Goal: Task Accomplishment & Management: Manage account settings

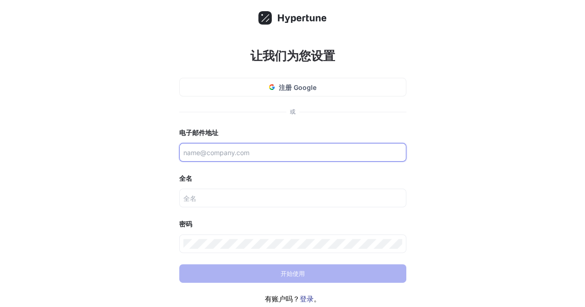
paste input "[EMAIL_ADDRESS][DOMAIN_NAME]"
type input "[EMAIL_ADDRESS][DOMAIN_NAME]"
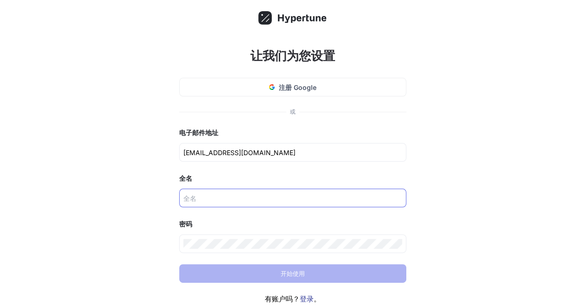
drag, startPoint x: 193, startPoint y: 183, endPoint x: 195, endPoint y: 191, distance: 8.0
click at [193, 183] on div "全名" at bounding box center [292, 178] width 227 height 11
click at [195, 193] on input "text" at bounding box center [292, 198] width 219 height 10
type input "rhtjf hdhfhdf"
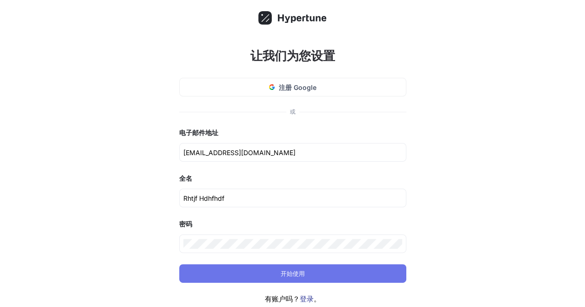
click at [296, 282] on button "开始使用" at bounding box center [292, 273] width 227 height 19
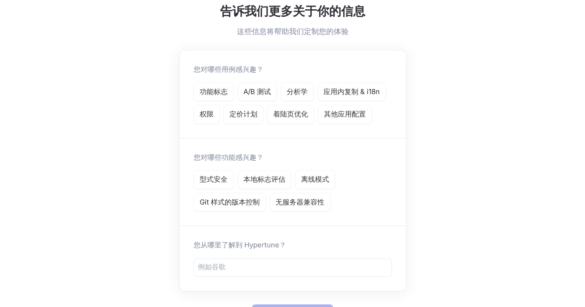
scroll to position [47, 0]
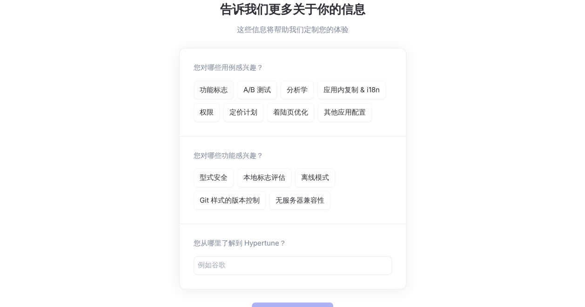
click at [221, 94] on p "功能标志" at bounding box center [214, 90] width 28 height 11
click at [218, 180] on p "型式安全" at bounding box center [214, 177] width 28 height 11
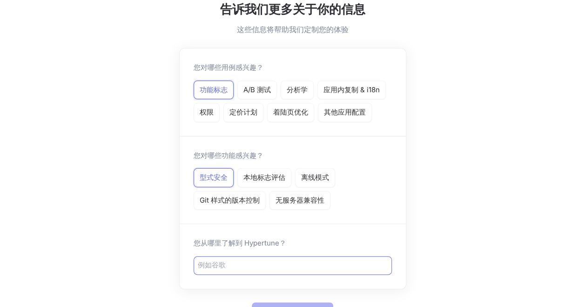
click at [229, 269] on div at bounding box center [293, 265] width 198 height 19
click at [229, 266] on input "text" at bounding box center [293, 265] width 190 height 11
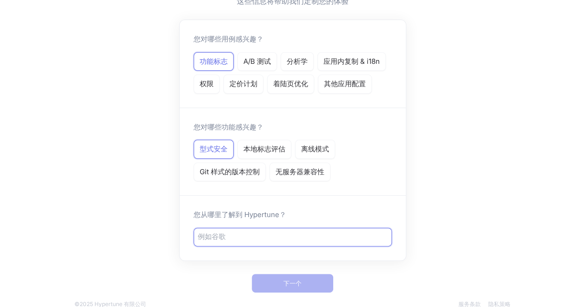
scroll to position [89, 0]
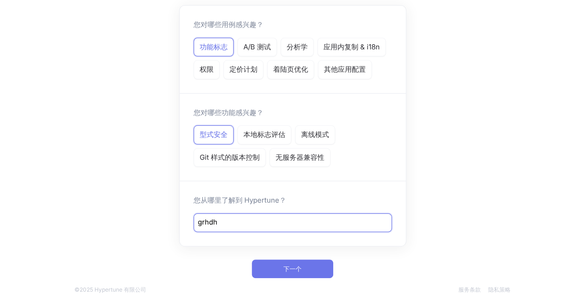
type input "grhdh"
click at [293, 266] on span "下一个" at bounding box center [292, 269] width 18 height 6
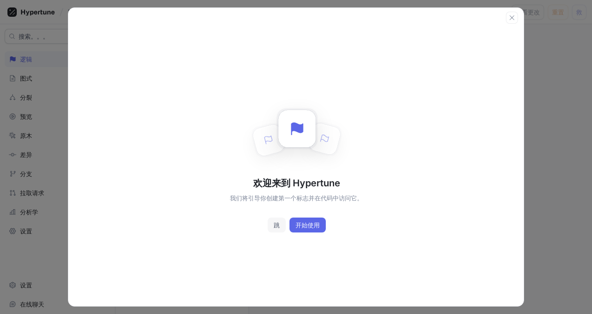
click at [276, 224] on span "跳" at bounding box center [277, 225] width 6 height 6
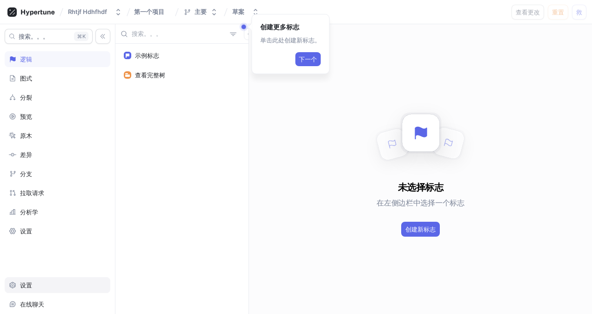
click at [31, 283] on div "设置" at bounding box center [26, 284] width 12 height 7
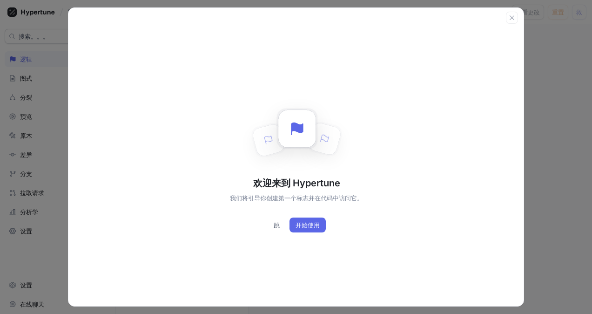
click at [0, 261] on html "Rhtjf Hdhfhdf 第一个项目 主要 草案 查看更改 重置 救 搜索。。。 K 逻辑 图式 分裂 预览 原木 差异 分支 拉取请求 分析学 设置 设置…" at bounding box center [296, 157] width 592 height 314
click at [309, 220] on button "开始使用" at bounding box center [308, 224] width 36 height 15
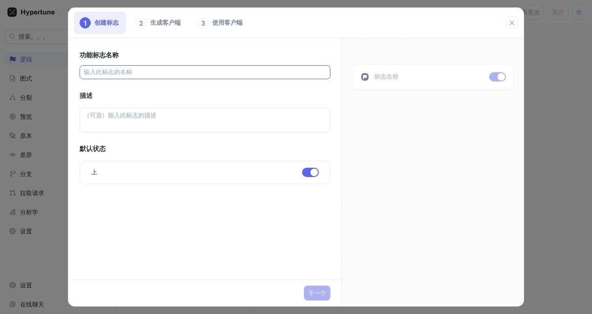
click at [182, 74] on input "text" at bounding box center [205, 71] width 242 height 9
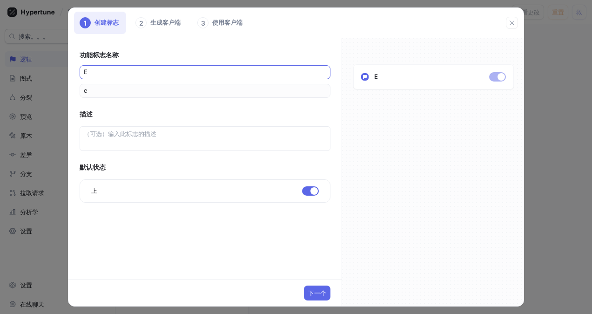
type input "ee"
type input "eeu"
type input "eeur"
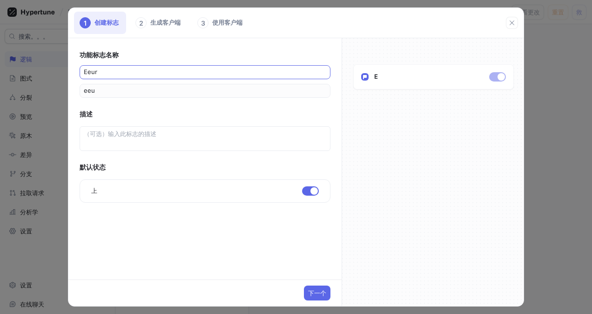
type input "eeur"
type input "eeuri"
type input "eeuriy"
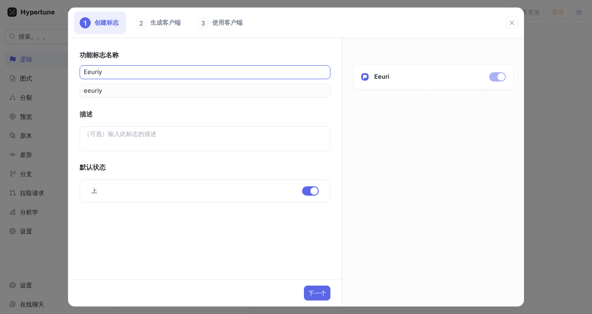
type input "eeuriyl"
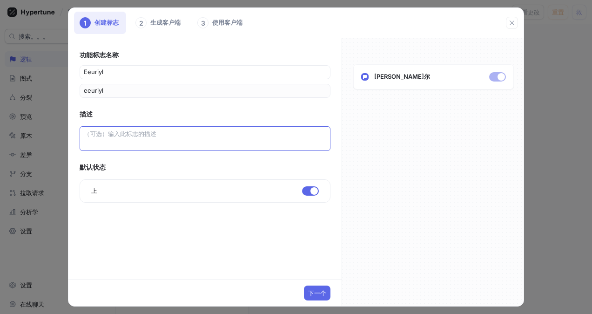
type input "eeuriyl"
click at [119, 137] on textarea at bounding box center [205, 138] width 251 height 25
type textarea "x"
type textarea "h"
type textarea "x"
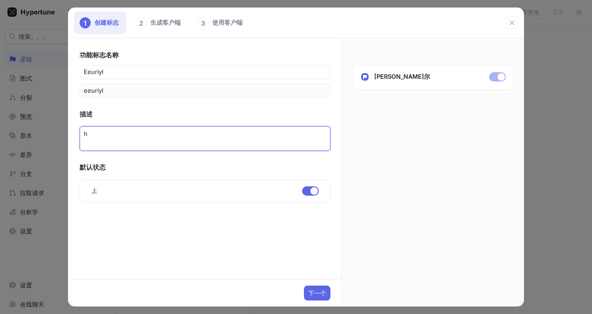
type textarea "h5"
type textarea "x"
type textarea "h5h"
type textarea "x"
type textarea "h5he"
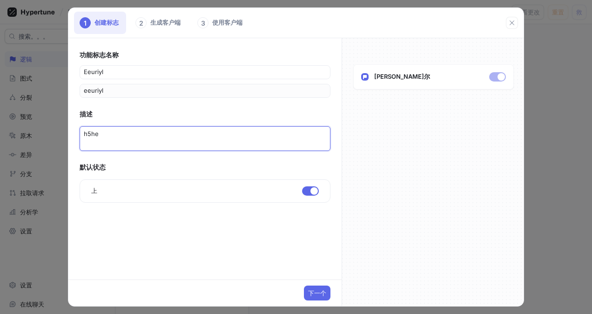
type textarea "x"
type textarea "h5her"
type textarea "x"
type textarea "h5here"
type textarea "x"
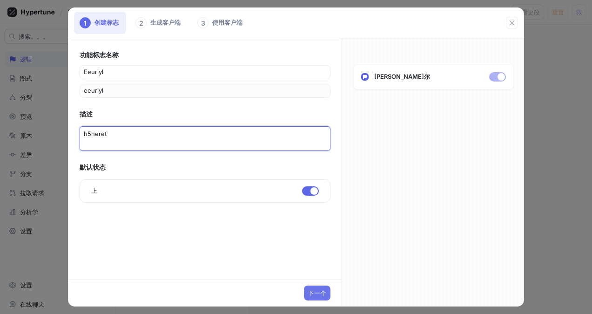
type textarea "h5heret"
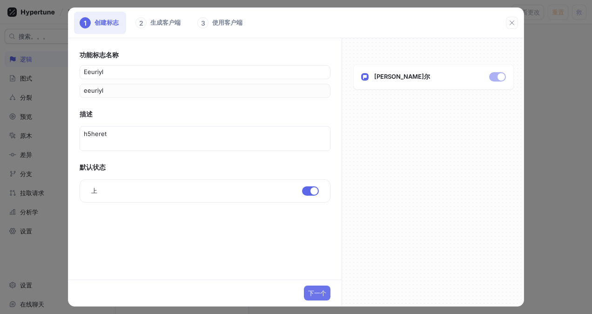
click at [320, 296] on span "下一个" at bounding box center [317, 293] width 18 height 6
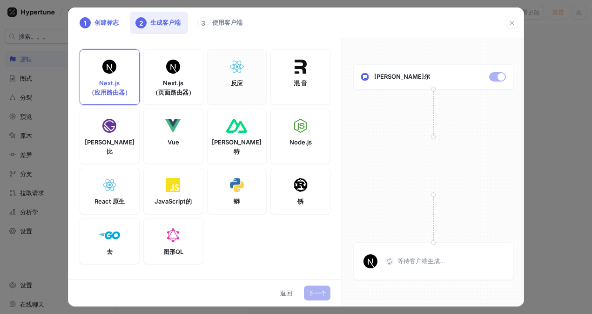
click at [229, 89] on div "反应" at bounding box center [237, 76] width 60 height 55
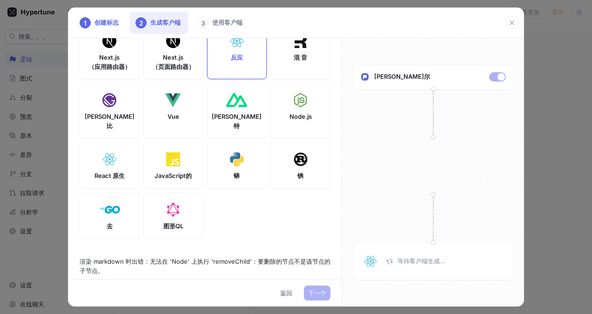
scroll to position [39, 0]
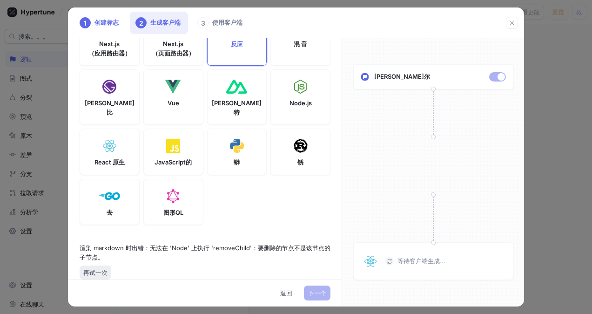
click at [95, 269] on span "再试一次" at bounding box center [95, 272] width 24 height 6
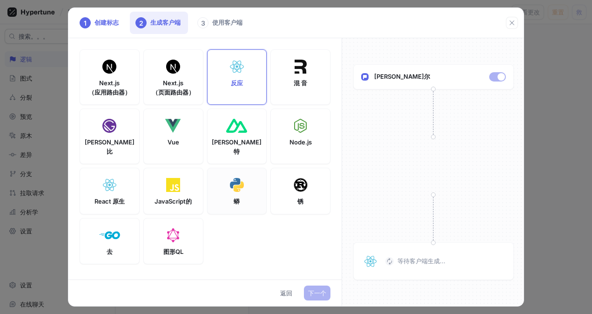
scroll to position [0, 0]
click at [585, 99] on html "Rhtjf Hdhfhdf 第一个项目 主要 草案 查看更改 重置 救 搜索。。。 K 逻辑 图式 分裂 预览 原木 差异 分支 拉取请求 分析学 设置 设置…" at bounding box center [296, 157] width 592 height 314
drag, startPoint x: 592, startPoint y: 97, endPoint x: 514, endPoint y: 20, distance: 109.6
click at [516, 20] on button "button" at bounding box center [512, 23] width 12 height 12
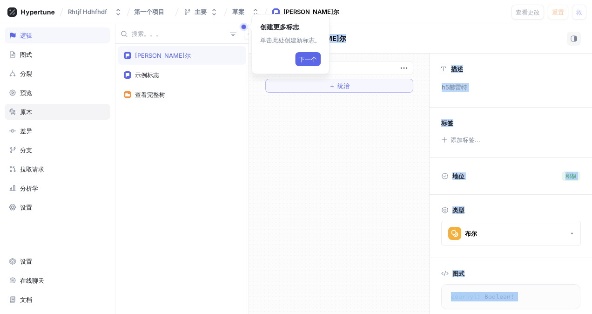
scroll to position [36, 0]
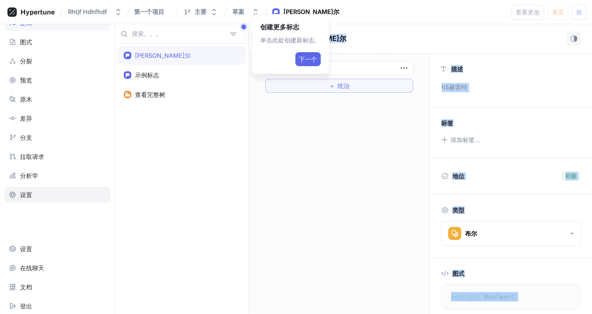
click at [35, 191] on div "设置" at bounding box center [57, 194] width 97 height 7
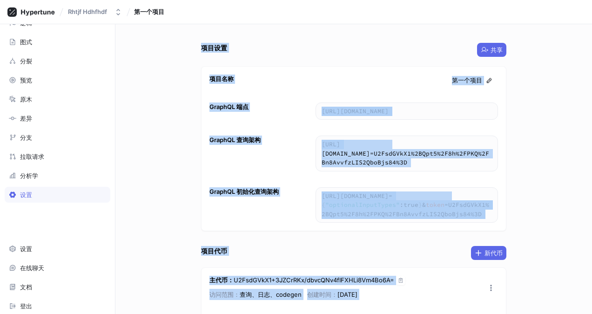
click at [159, 151] on div "项目设置 共享 项目名称 第一个项目 GraphQL 端点 [URL][DOMAIN_NAME] [URL][DOMAIN_NAME] GraphQL 查询架…" at bounding box center [353, 169] width 477 height 290
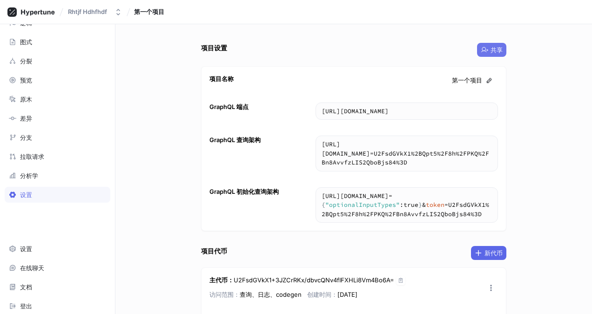
click at [492, 48] on span "共享" at bounding box center [497, 50] width 12 height 6
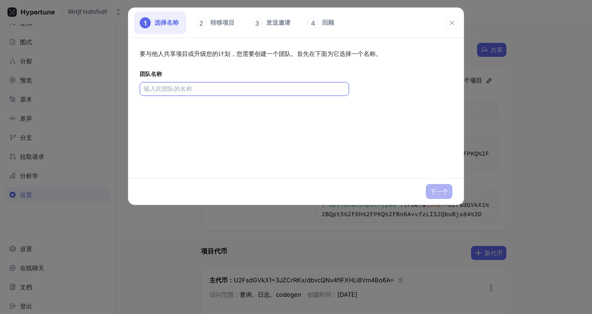
click at [217, 85] on input "text" at bounding box center [244, 88] width 201 height 9
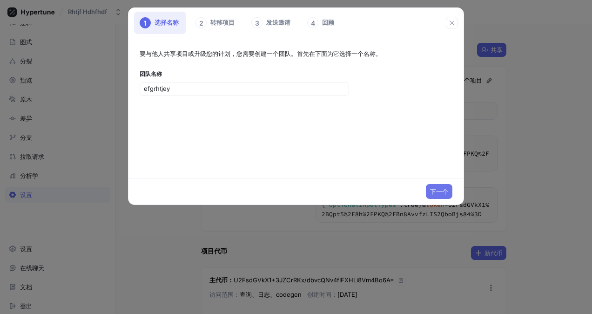
type input "efgrhtjey"
click at [440, 191] on span "下一个" at bounding box center [439, 192] width 18 height 6
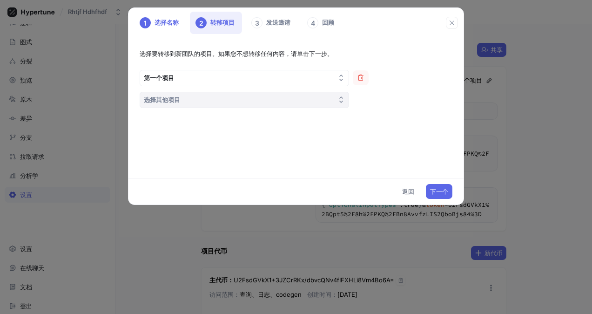
click at [202, 95] on button "选择其他项目" at bounding box center [244, 100] width 209 height 16
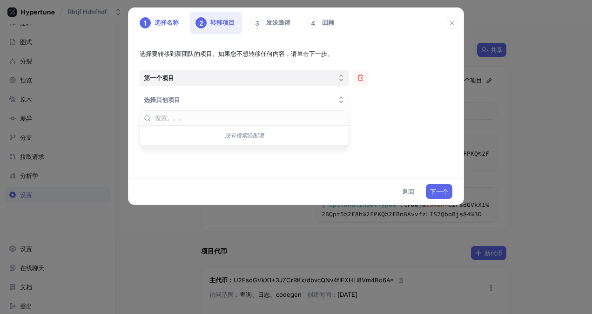
click at [216, 77] on button "第一个项目" at bounding box center [244, 78] width 209 height 16
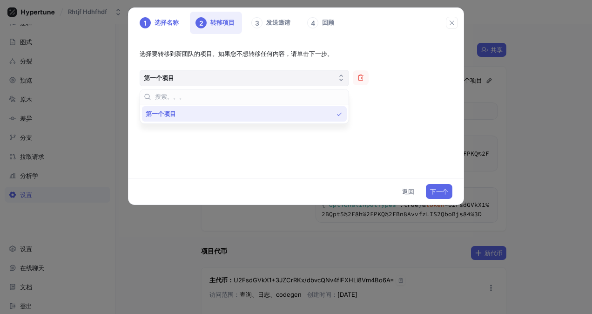
click at [217, 76] on button "第一个项目" at bounding box center [244, 78] width 209 height 16
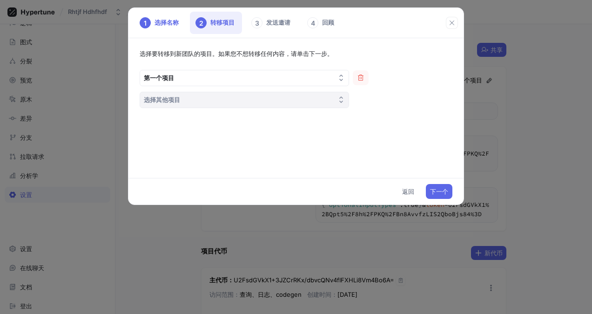
click at [218, 99] on button "选择其他项目" at bounding box center [244, 100] width 209 height 16
type input "efw"
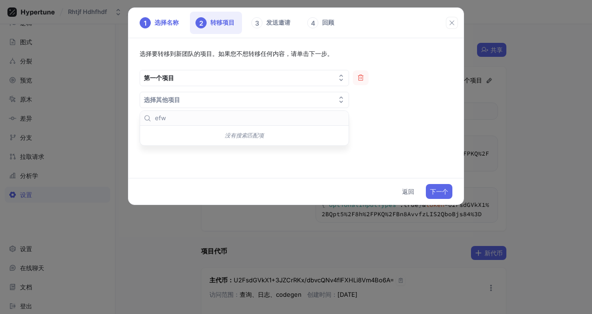
click at [326, 165] on div "选择要转移到新团队的项目。如果您不想转移任何内容，请单击下一步。 第一个项目 选择其他项目" at bounding box center [295, 108] width 335 height 140
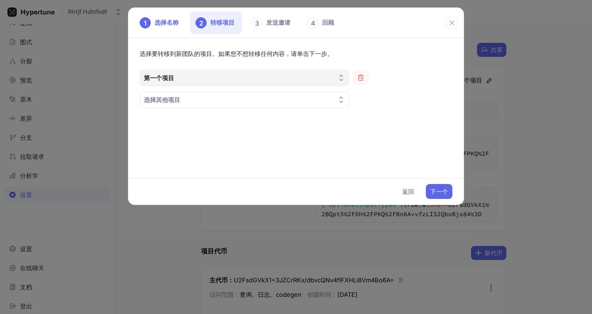
click at [218, 73] on button "第一个项目" at bounding box center [244, 78] width 209 height 16
click at [441, 189] on span "下一个" at bounding box center [439, 192] width 18 height 6
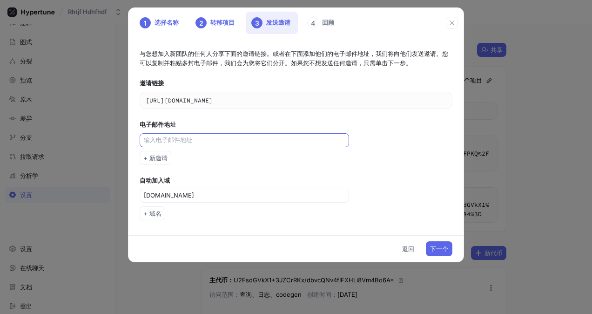
click at [251, 138] on input "text" at bounding box center [245, 139] width 203 height 9
type input "[EMAIL_ADDRESS][DOMAIN_NAME]"
click at [441, 246] on span "下一个" at bounding box center [439, 249] width 18 height 6
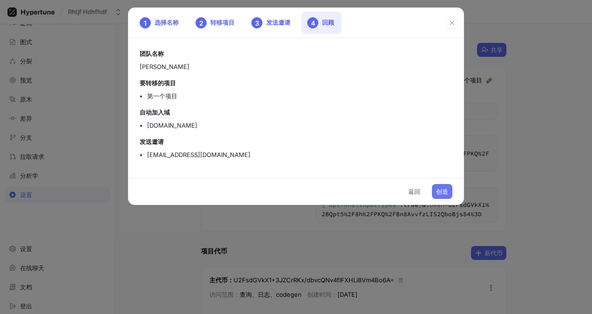
click at [439, 189] on span "创造" at bounding box center [442, 192] width 12 height 6
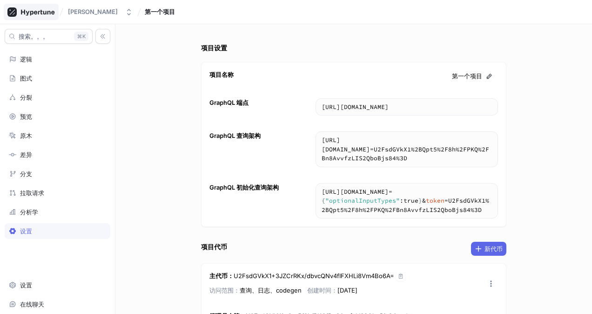
click at [18, 12] on icon at bounding box center [30, 11] width 47 height 9
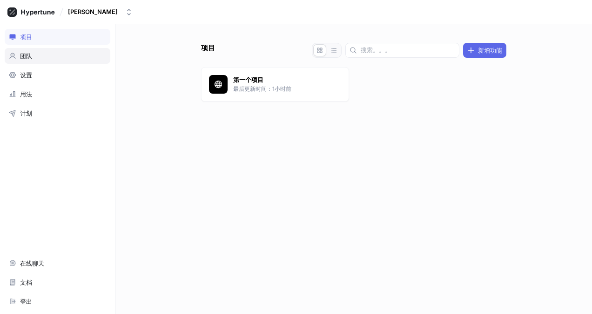
click at [31, 57] on div "团队" at bounding box center [26, 55] width 12 height 7
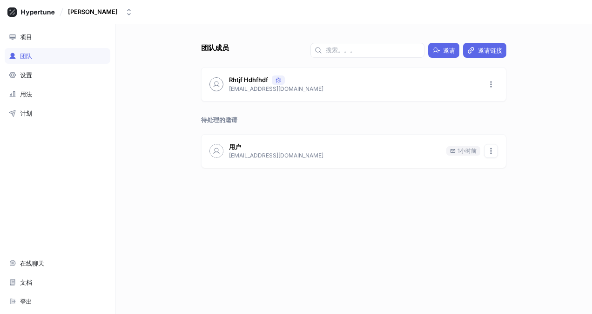
click at [490, 151] on icon "button" at bounding box center [490, 150] width 7 height 7
click at [506, 183] on p "删除邀请" at bounding box center [512, 184] width 24 height 9
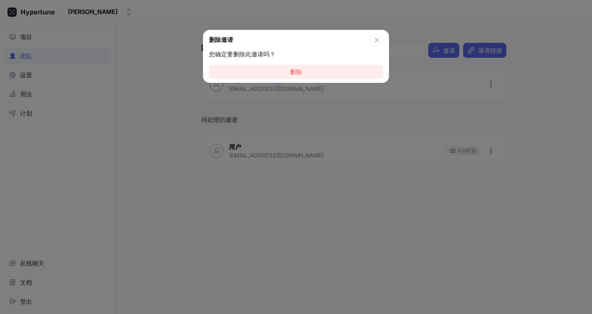
click at [299, 75] on button "删除" at bounding box center [296, 72] width 174 height 14
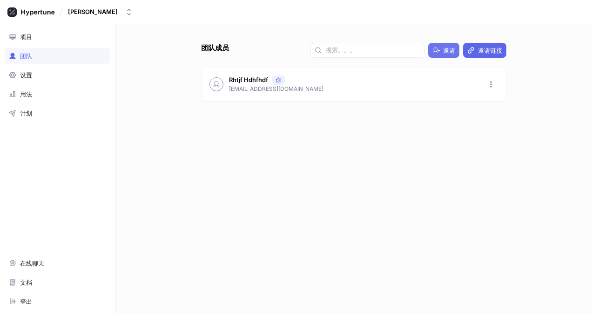
click at [438, 44] on button "邀请" at bounding box center [443, 50] width 31 height 15
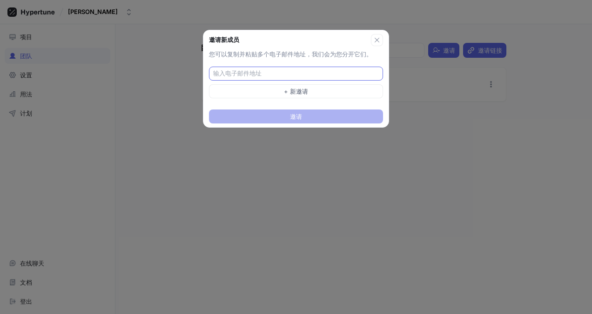
click at [270, 70] on input "text" at bounding box center [297, 73] width 168 height 9
type input "[EMAIL_ADDRESS][DOMAIN_NAME]"
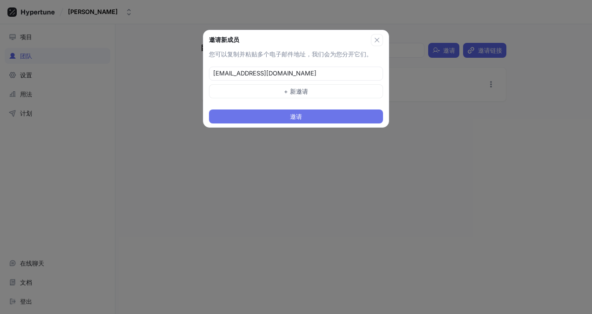
click at [340, 111] on button "邀请" at bounding box center [296, 116] width 174 height 14
